Goal: Task Accomplishment & Management: Manage account settings

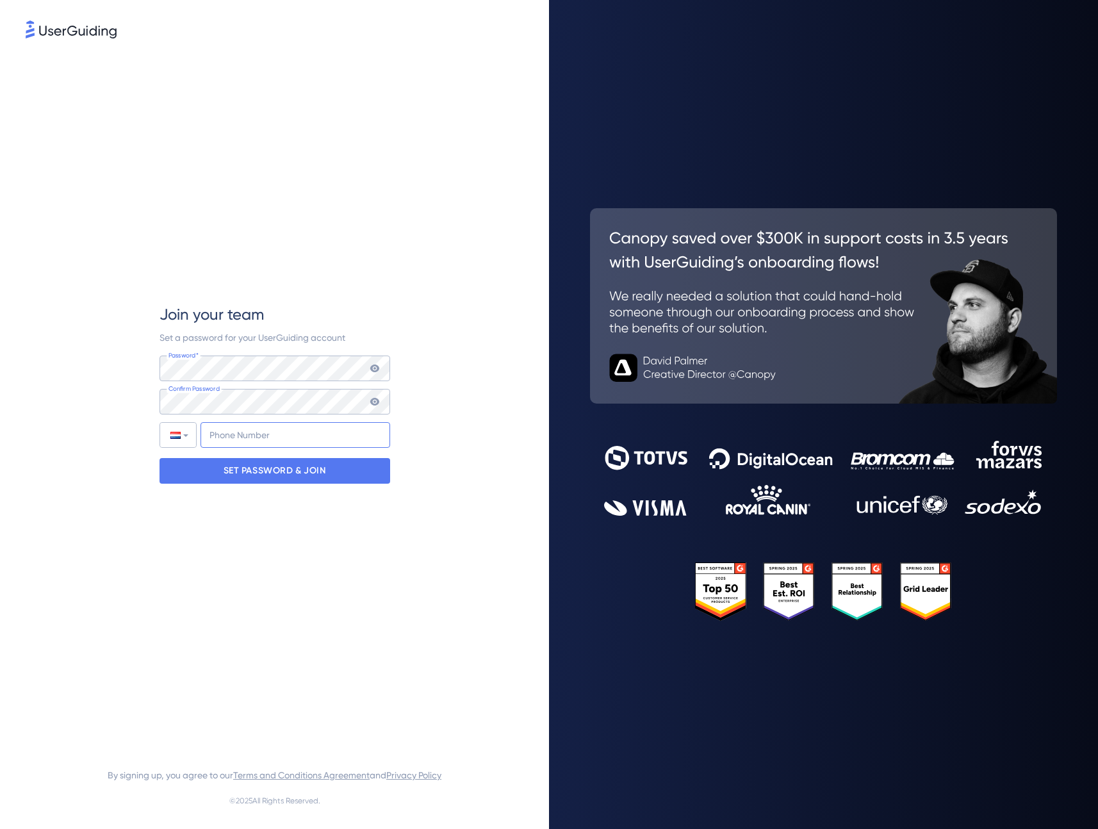
click at [229, 436] on input "+31" at bounding box center [295, 435] width 190 height 26
type input "[PHONE_NUMBER]"
click at [438, 337] on div "Join your team Set a password for your UserGuiding account Password* Your passw…" at bounding box center [275, 394] width 498 height 706
click at [284, 466] on p "SET PASSWORD & JOIN" at bounding box center [274, 470] width 102 height 20
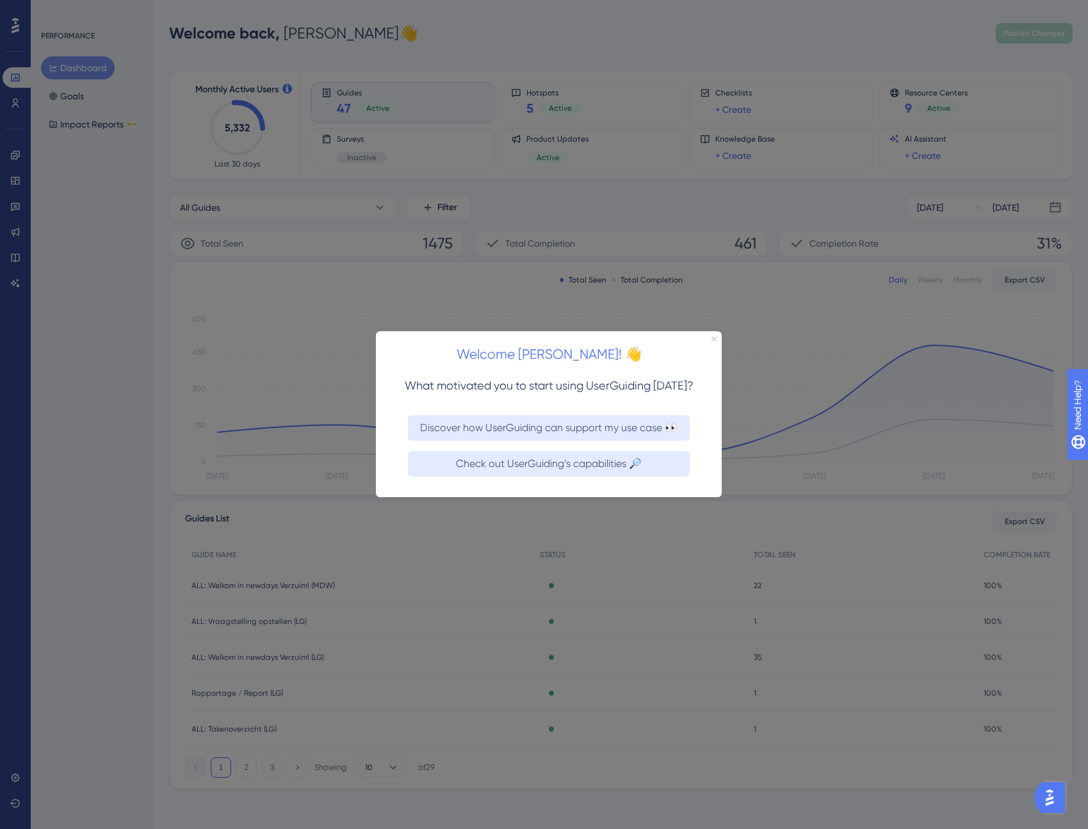
click at [712, 337] on icon "Close Preview" at bounding box center [713, 338] width 5 height 5
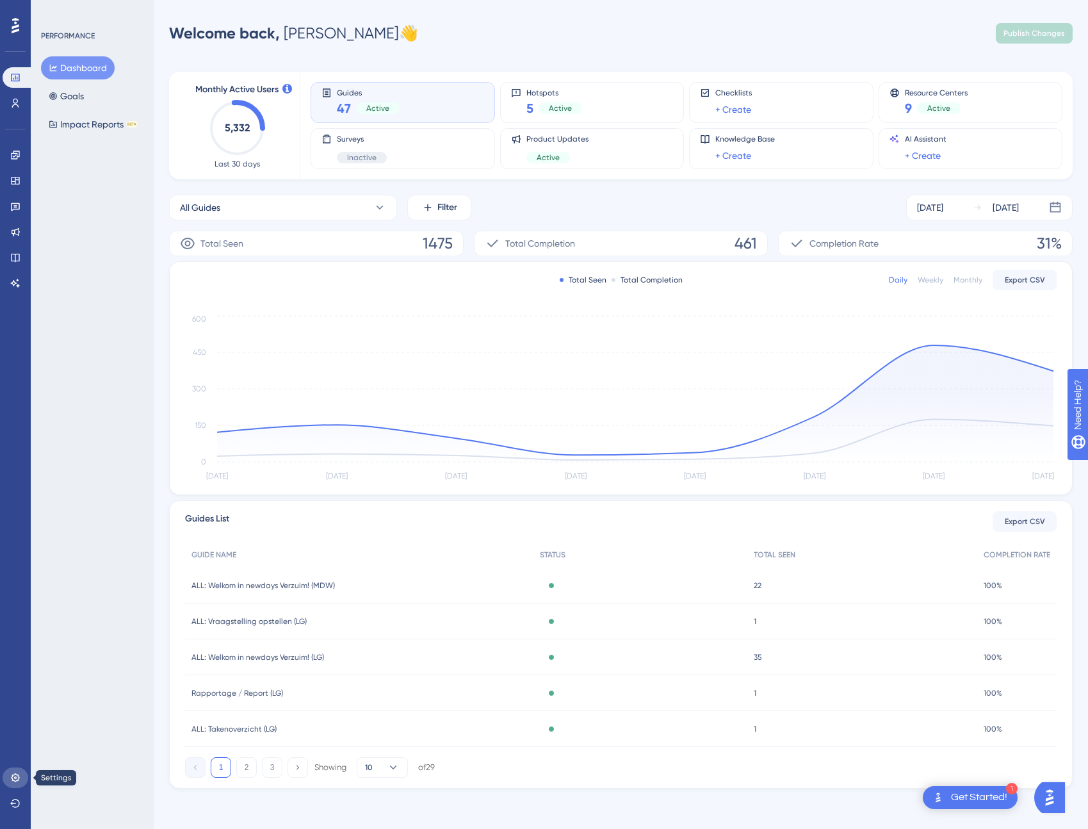
click at [13, 770] on link at bounding box center [16, 777] width 26 height 20
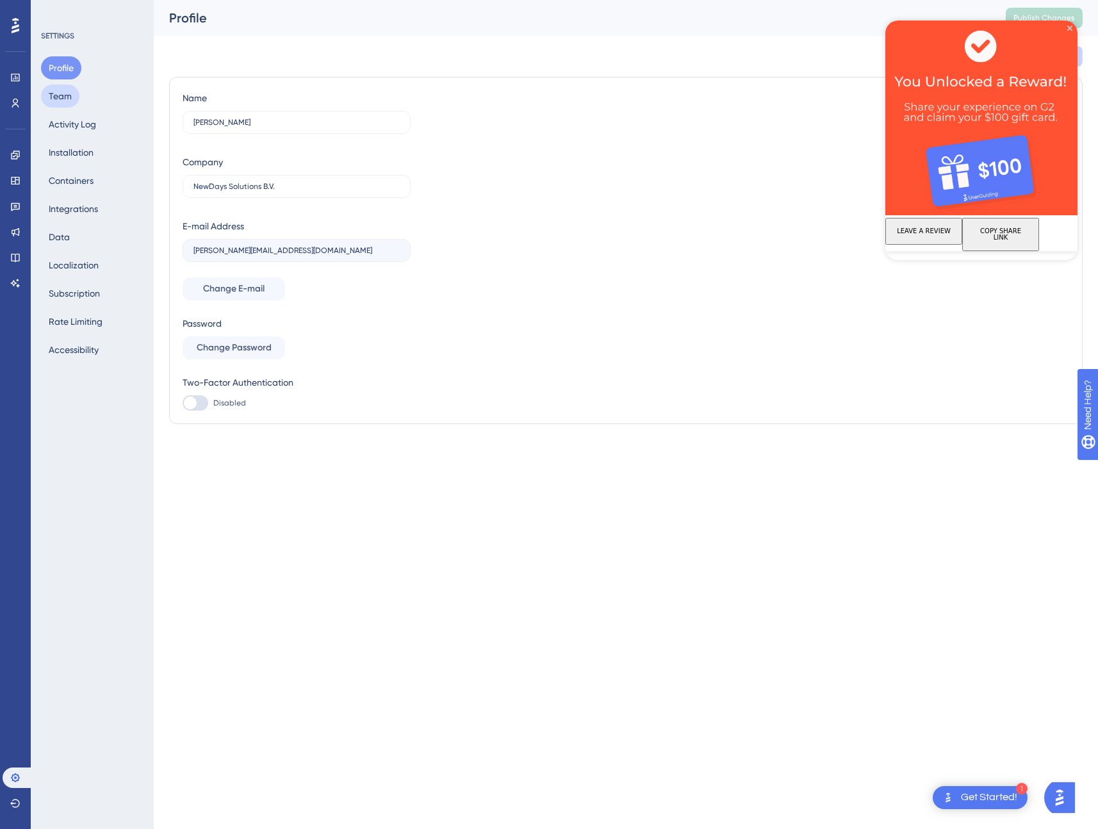
click at [65, 90] on button "Team" at bounding box center [60, 96] width 38 height 23
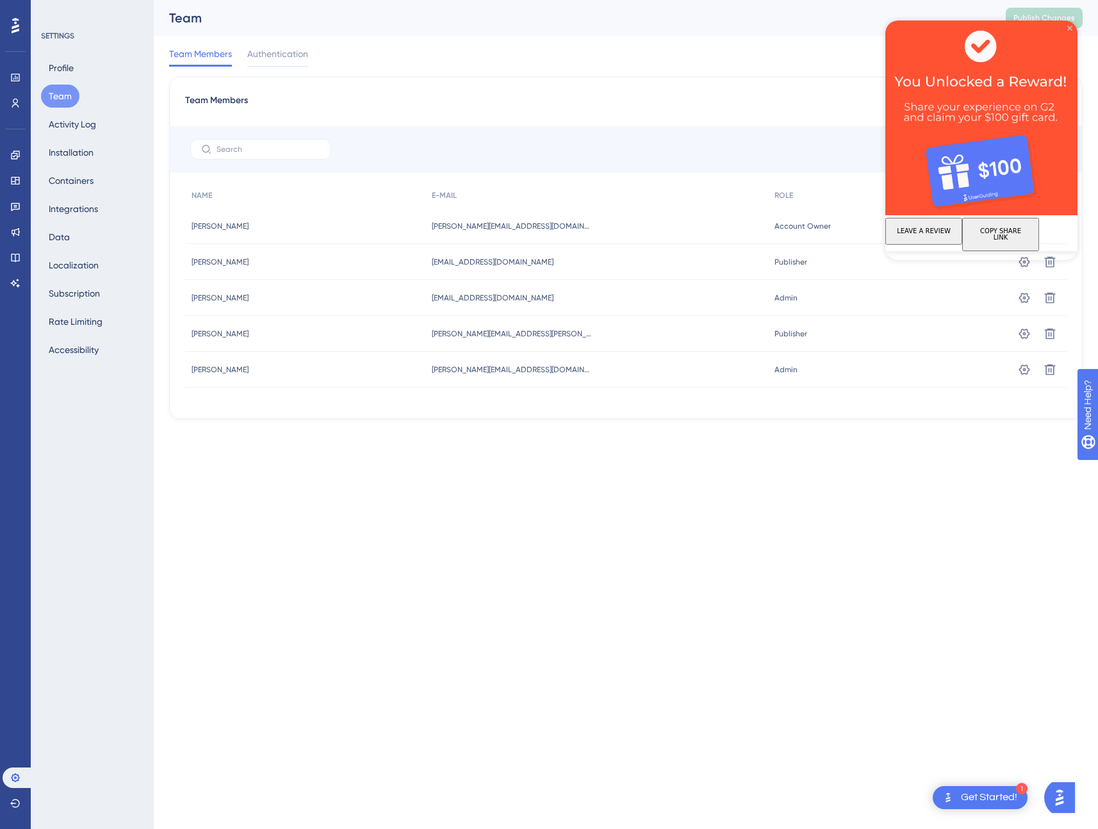
click at [1067, 28] on icon "Close Preview" at bounding box center [1069, 28] width 5 height 5
